Goal: Task Accomplishment & Management: Use online tool/utility

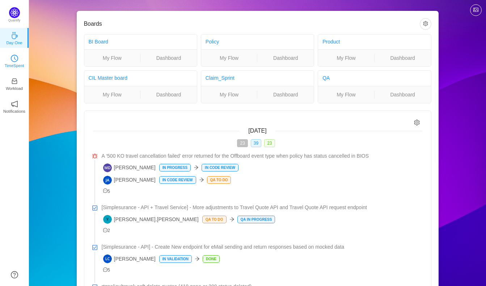
click at [16, 57] on link "TimeSpent" at bounding box center [14, 60] width 7 height 7
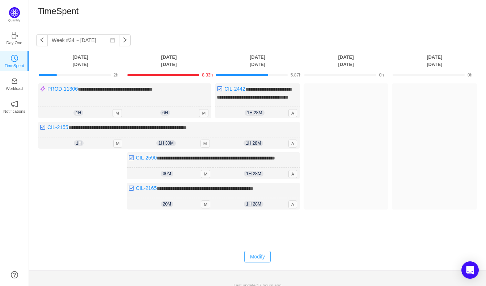
click at [265, 262] on button "Modify" at bounding box center [257, 257] width 26 height 12
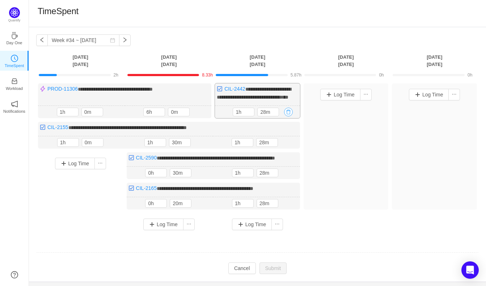
click at [286, 116] on button "button" at bounding box center [288, 112] width 9 height 9
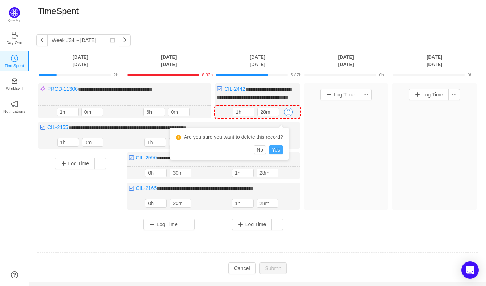
click at [283, 148] on button "Yes" at bounding box center [276, 149] width 14 height 9
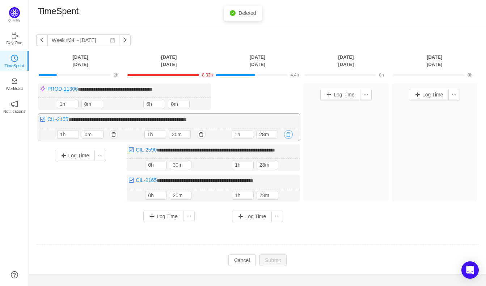
click at [289, 134] on button "button" at bounding box center [288, 134] width 9 height 9
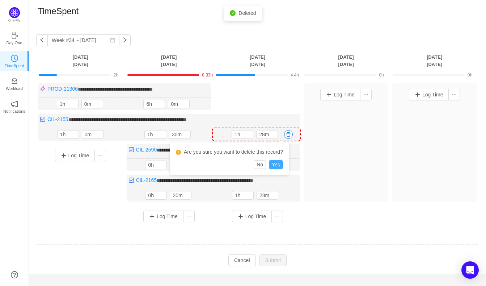
click at [283, 163] on button "Yes" at bounding box center [276, 164] width 14 height 9
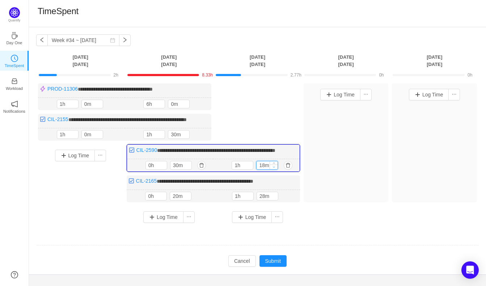
click at [273, 168] on icon "icon: down" at bounding box center [274, 166] width 3 height 3
type input "0m"
click at [273, 168] on icon "icon: down" at bounding box center [274, 166] width 3 height 3
click at [287, 200] on button "button" at bounding box center [288, 196] width 9 height 9
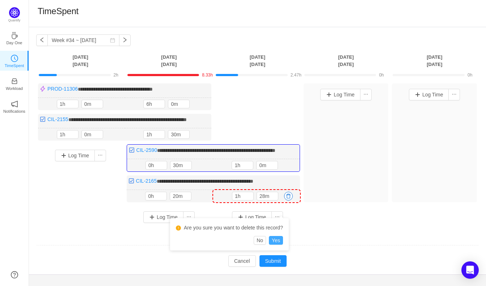
click at [280, 238] on button "Yes" at bounding box center [276, 240] width 14 height 9
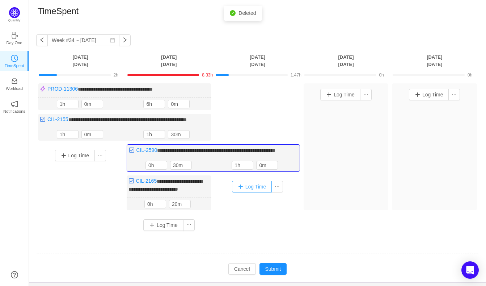
click at [244, 192] on button "Log Time" at bounding box center [252, 187] width 40 height 12
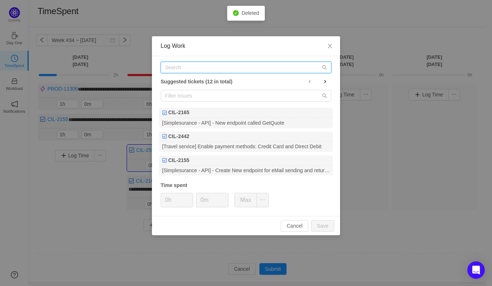
click at [228, 64] on input "text" at bounding box center [246, 68] width 171 height 12
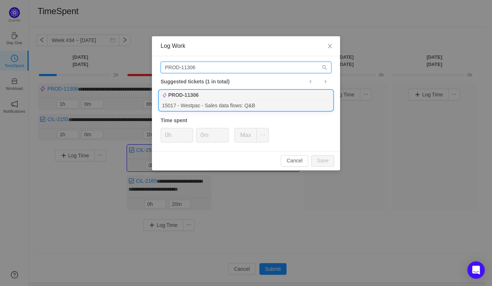
type input "PROD-11306"
click at [200, 106] on div "15017 - Westpac - Sales data flows: Q&B" at bounding box center [246, 105] width 174 height 10
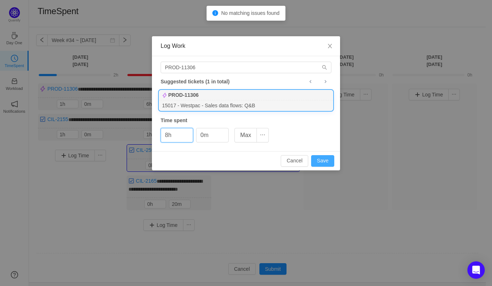
click at [323, 159] on button "Save" at bounding box center [322, 161] width 23 height 12
type input "0h"
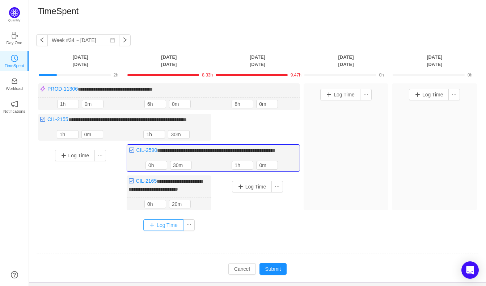
click at [172, 231] on button "Log Time" at bounding box center [163, 225] width 40 height 12
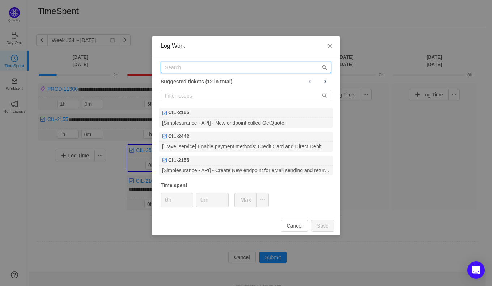
click at [189, 64] on input "text" at bounding box center [246, 68] width 171 height 12
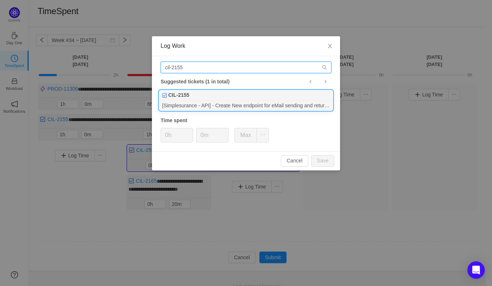
type input "cil-2155"
click at [199, 95] on div "CIL-2155" at bounding box center [246, 95] width 174 height 10
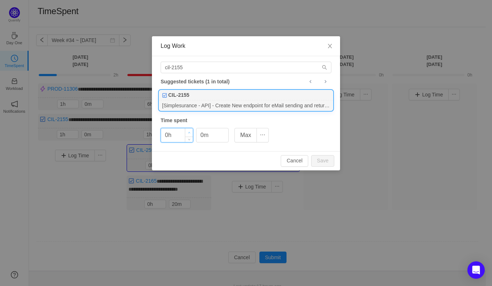
type input "1h"
click at [188, 131] on icon "icon: up" at bounding box center [189, 132] width 3 height 3
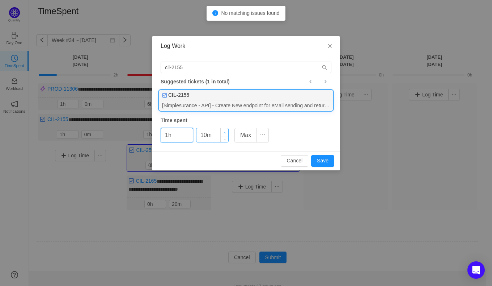
click at [224, 130] on span "Increase Value" at bounding box center [225, 132] width 8 height 8
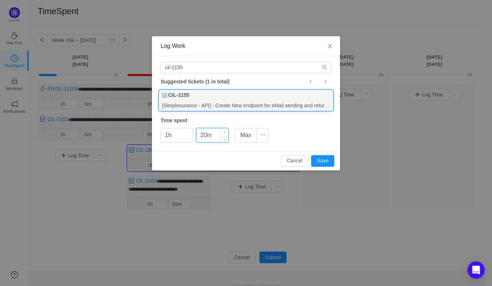
click at [224, 128] on span "Increase Value" at bounding box center [225, 132] width 8 height 8
type input "30m"
click at [224, 128] on span "Increase Value" at bounding box center [225, 132] width 8 height 8
click at [330, 158] on button "Save" at bounding box center [322, 161] width 23 height 12
type input "0h"
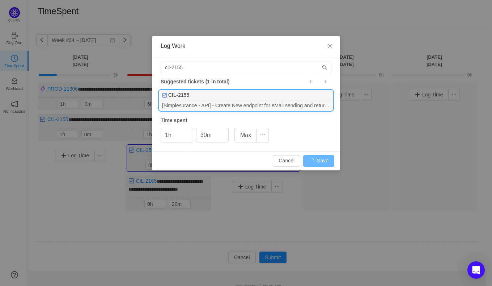
type input "0m"
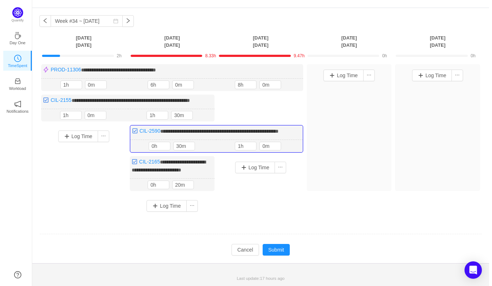
scroll to position [39, 0]
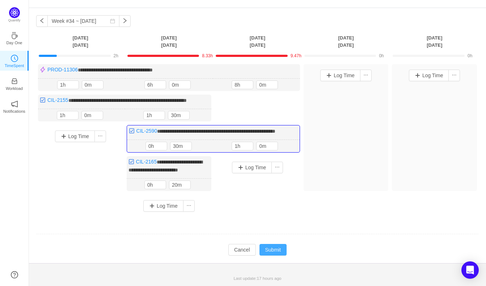
click at [276, 249] on button "Submit" at bounding box center [274, 250] width 28 height 12
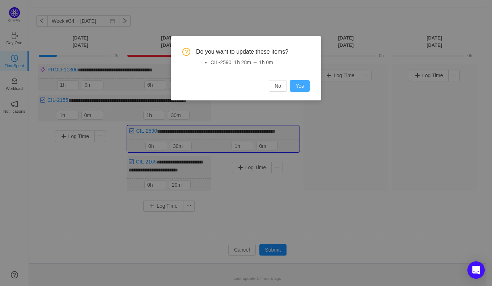
click at [295, 82] on button "Yes" at bounding box center [300, 86] width 20 height 12
type input "28m"
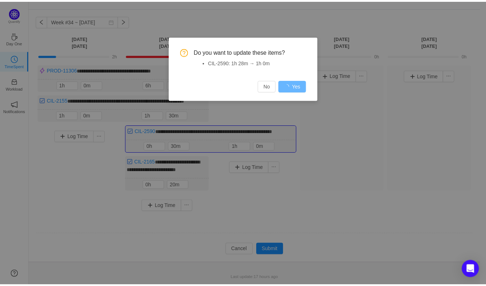
scroll to position [27, 0]
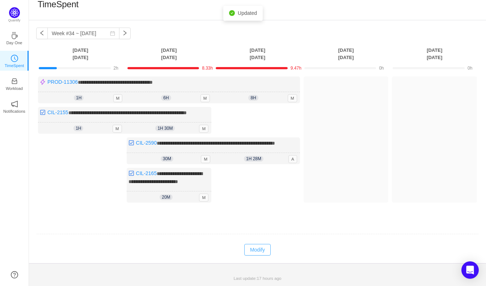
click at [253, 247] on button "Modify" at bounding box center [257, 250] width 26 height 12
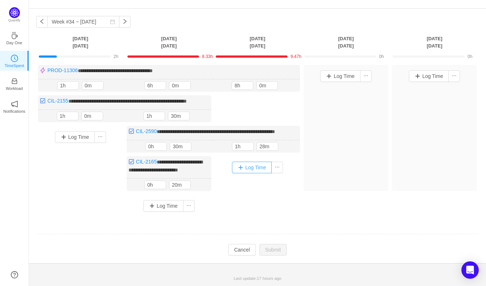
click at [254, 173] on button "Log Time" at bounding box center [252, 167] width 40 height 12
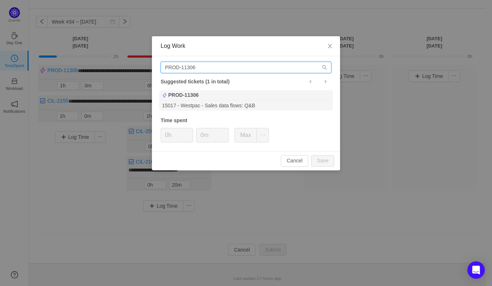
drag, startPoint x: 206, startPoint y: 70, endPoint x: 163, endPoint y: 63, distance: 43.3
click at [163, 63] on input "PROD-11306" at bounding box center [246, 68] width 171 height 12
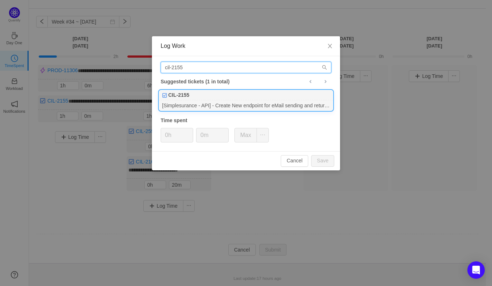
type input "cil-2155"
click at [199, 90] on div "CIL-2155" at bounding box center [246, 95] width 174 height 10
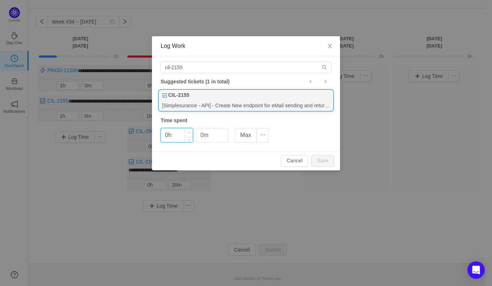
type input "1h"
click at [191, 131] on span "Increase Value" at bounding box center [189, 132] width 8 height 8
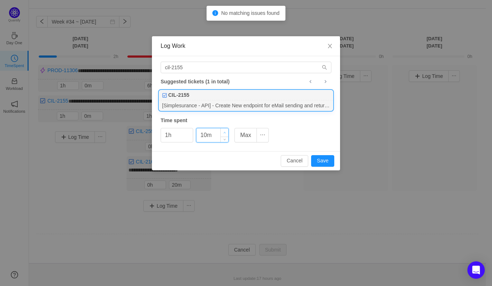
click at [224, 132] on icon "icon: up" at bounding box center [225, 132] width 2 height 1
click at [225, 131] on icon "icon: up" at bounding box center [225, 132] width 3 height 3
type input "30m"
click at [225, 131] on icon "icon: up" at bounding box center [225, 132] width 3 height 3
click at [322, 159] on button "Save" at bounding box center [322, 161] width 23 height 12
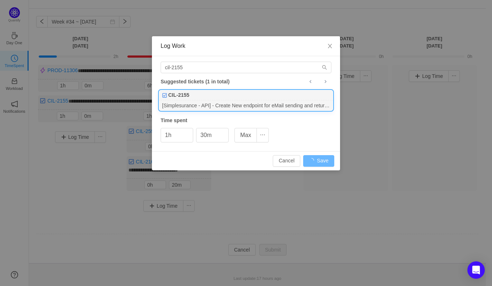
type input "0h"
type input "0m"
